Goal: Task Accomplishment & Management: Use online tool/utility

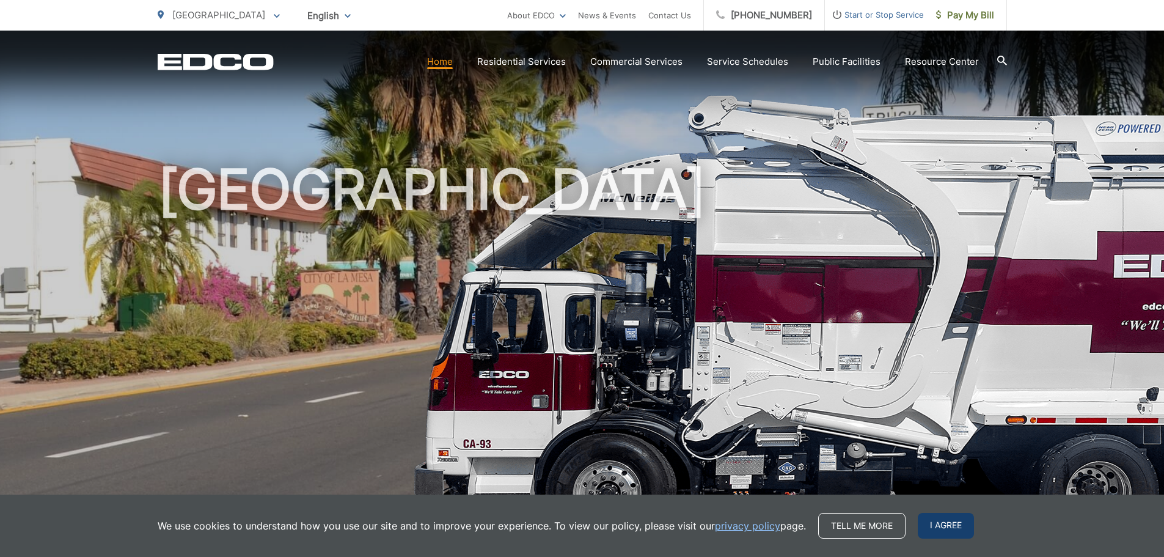
click at [964, 528] on span "I agree" at bounding box center [946, 526] width 56 height 26
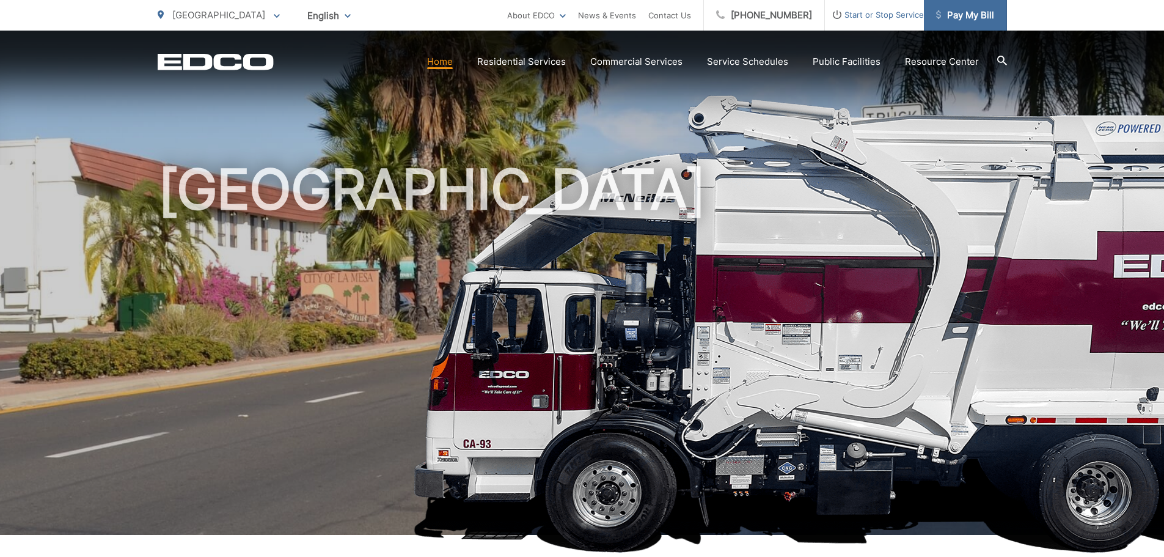
click at [966, 19] on span "Pay My Bill" at bounding box center [965, 15] width 58 height 15
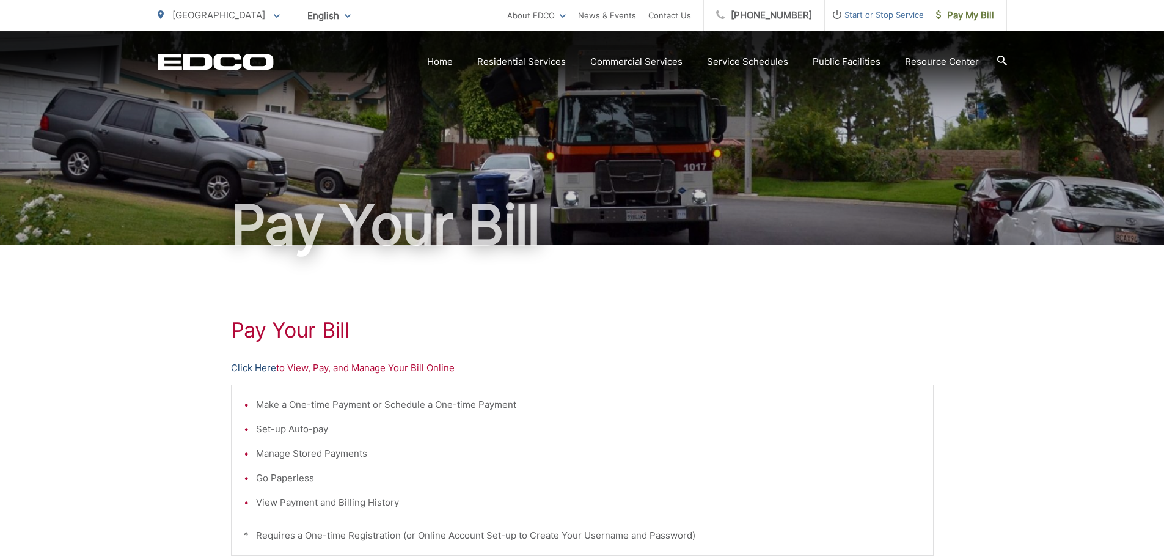
click at [257, 370] on link "Click Here" at bounding box center [253, 367] width 45 height 15
click at [261, 365] on link "Click Here" at bounding box center [253, 367] width 45 height 15
